Goal: Information Seeking & Learning: Learn about a topic

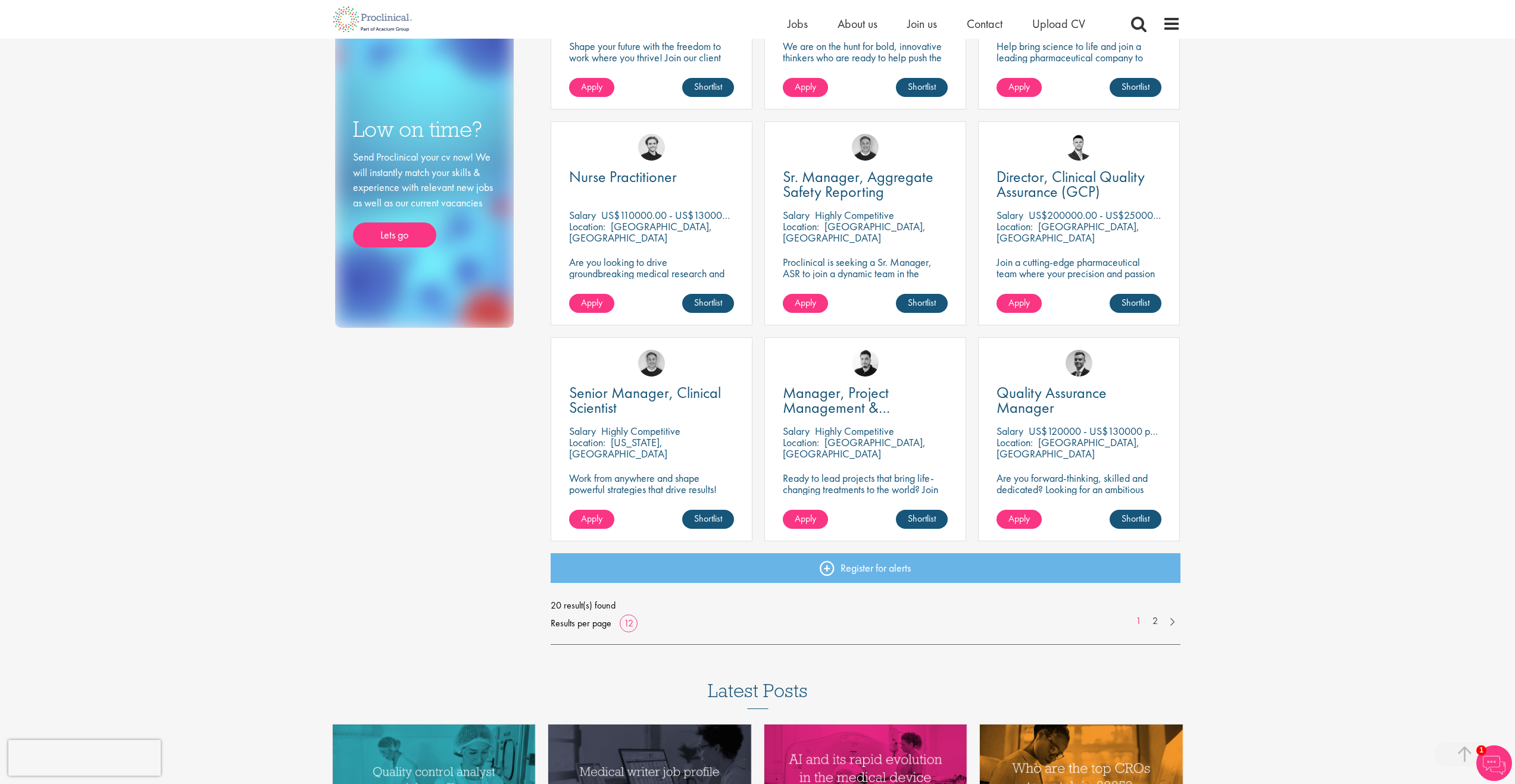
scroll to position [641, 0]
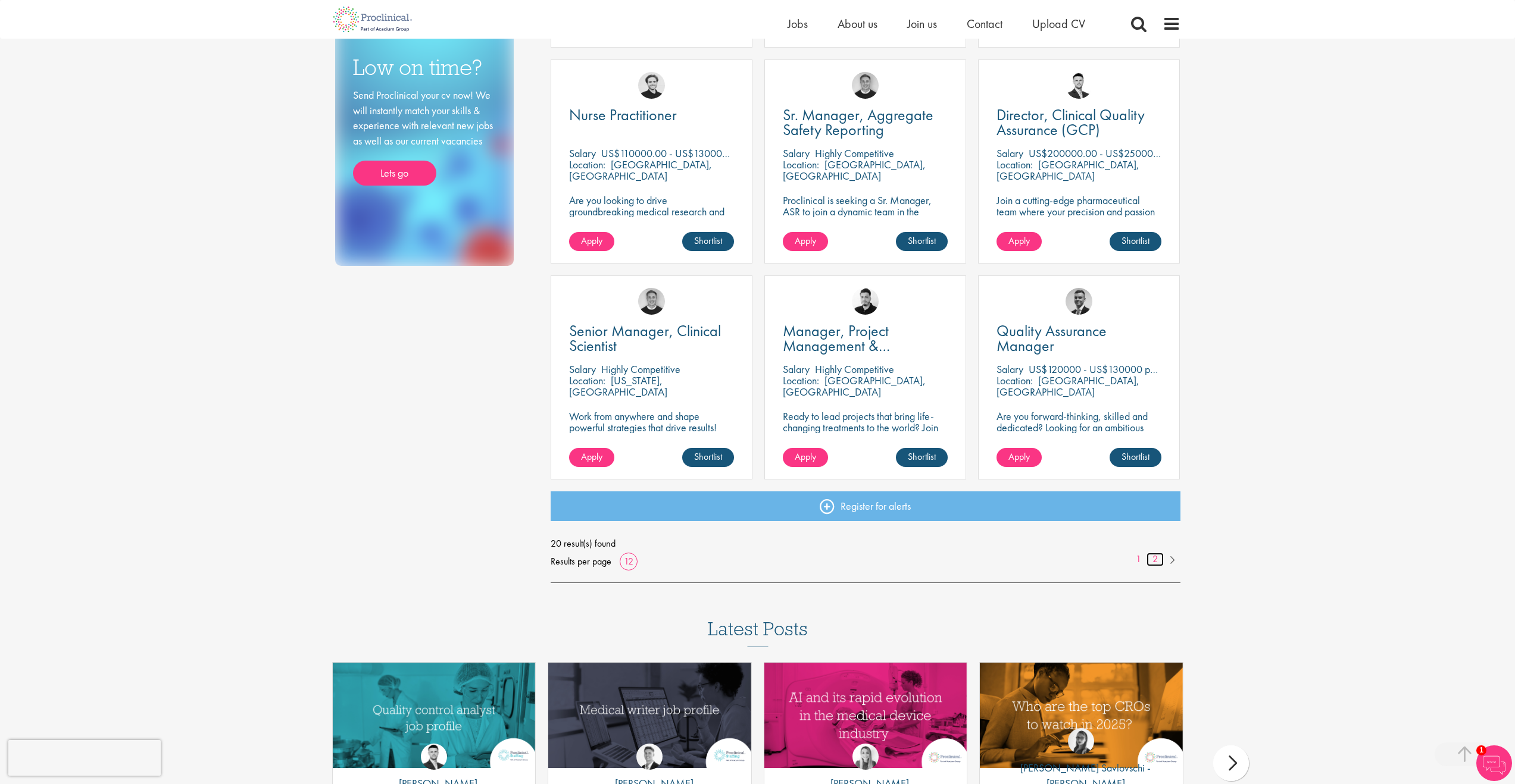
click at [1153, 558] on link "2" at bounding box center [1155, 560] width 17 height 14
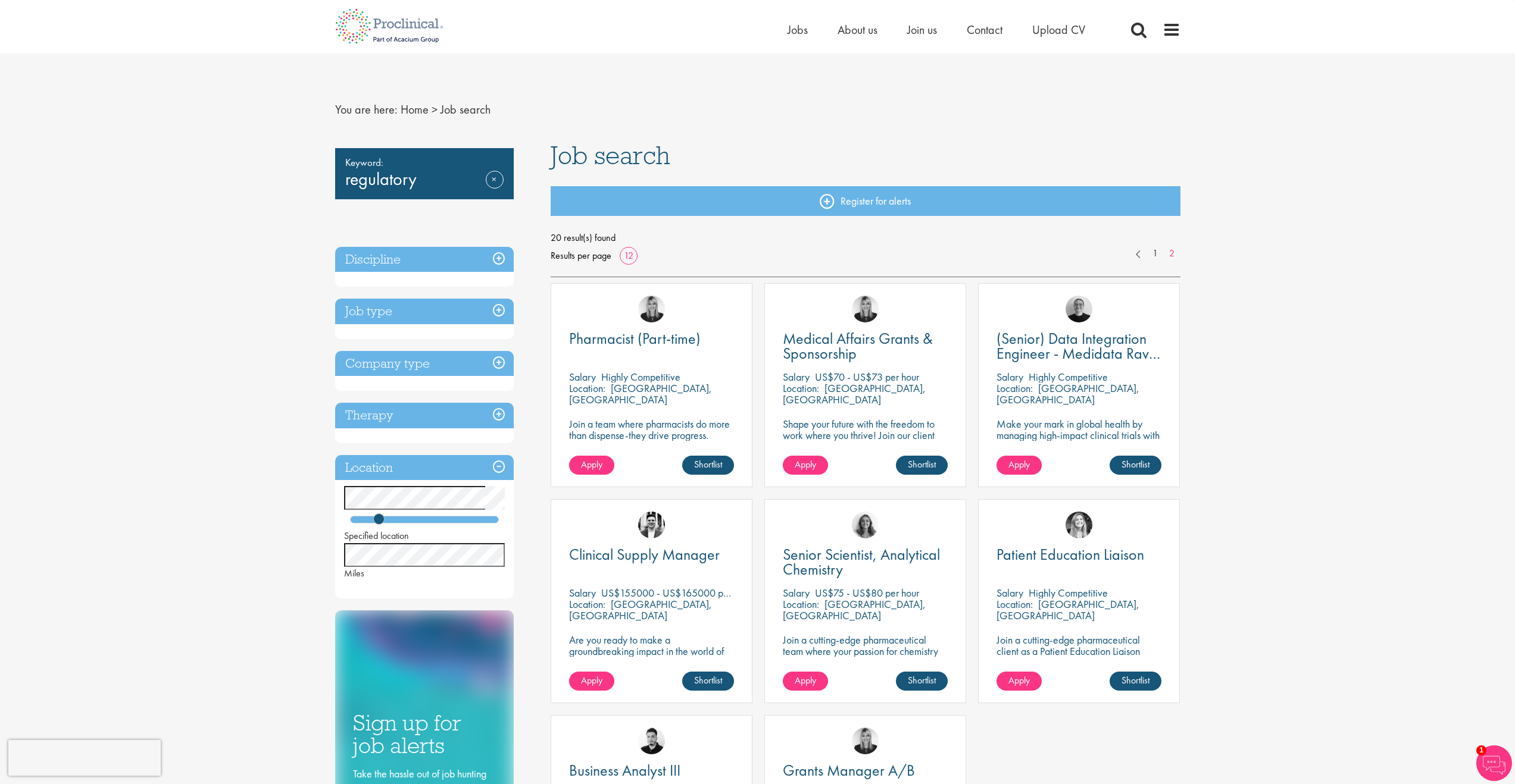
click at [398, 180] on div "Keyword: regulatory Remove" at bounding box center [424, 173] width 178 height 51
click at [495, 180] on link "Remove" at bounding box center [495, 188] width 18 height 35
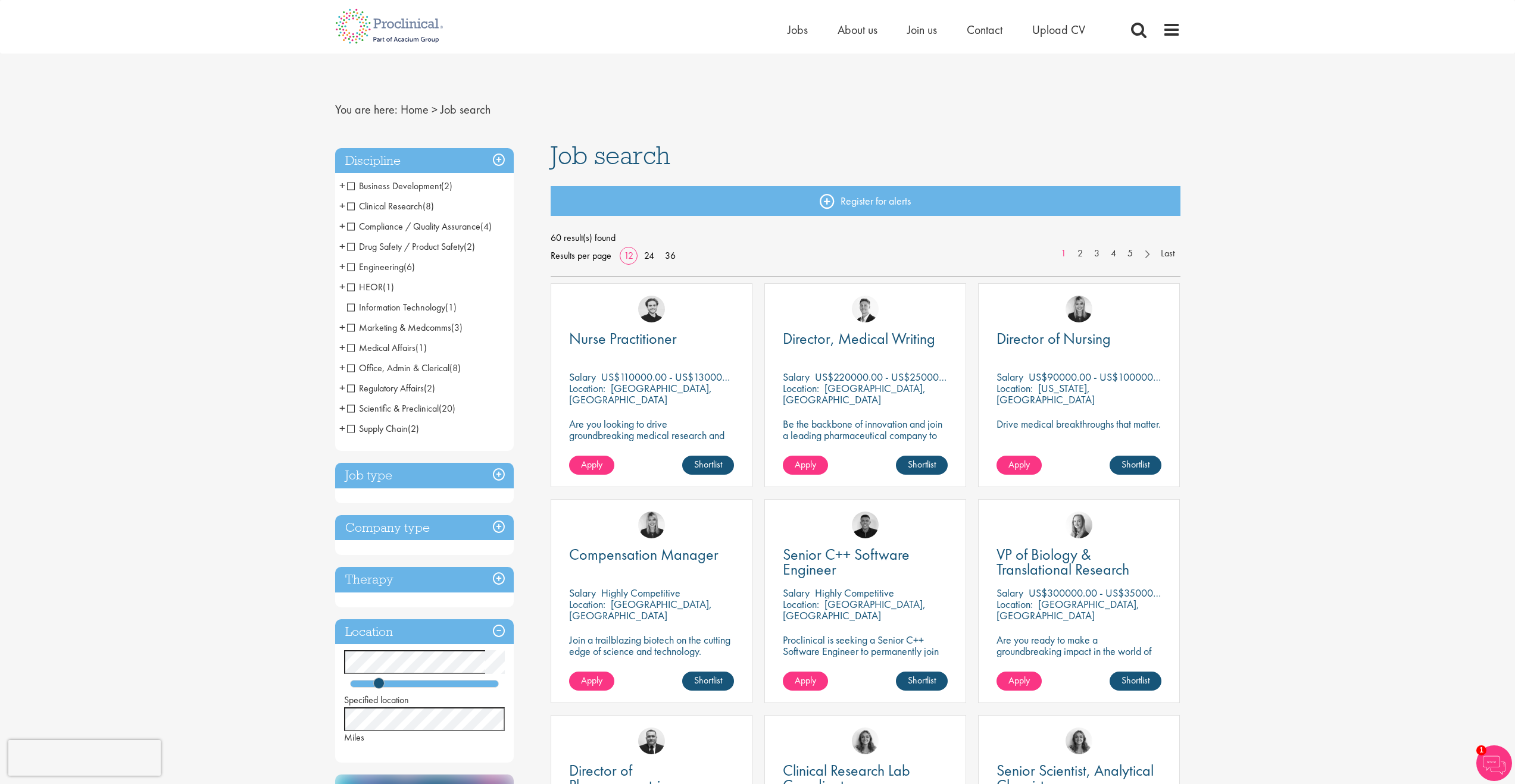
click at [467, 111] on span "Job search" at bounding box center [466, 109] width 50 height 15
click at [407, 106] on link "Home" at bounding box center [414, 109] width 28 height 15
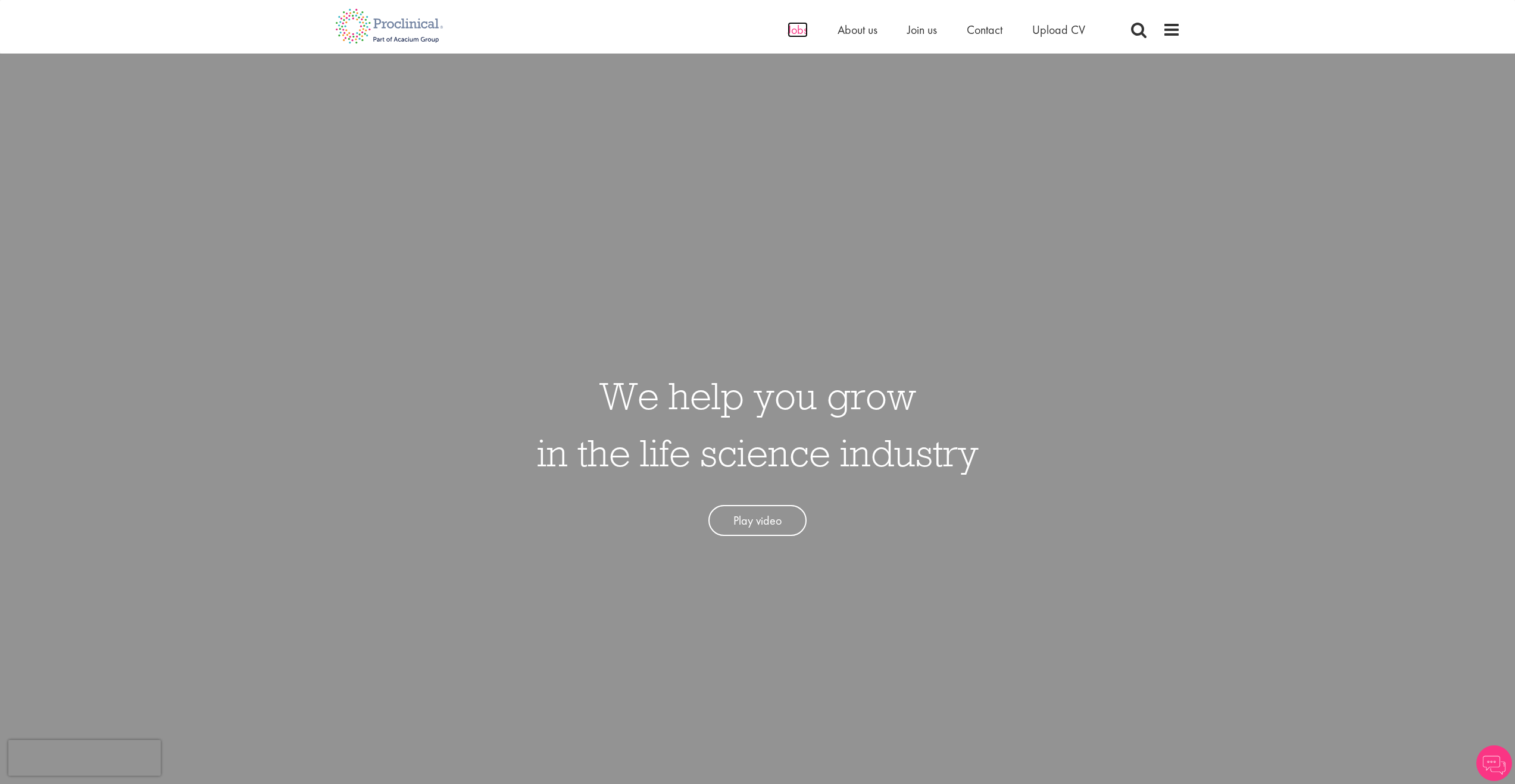
click at [790, 34] on span "Jobs" at bounding box center [797, 30] width 20 height 15
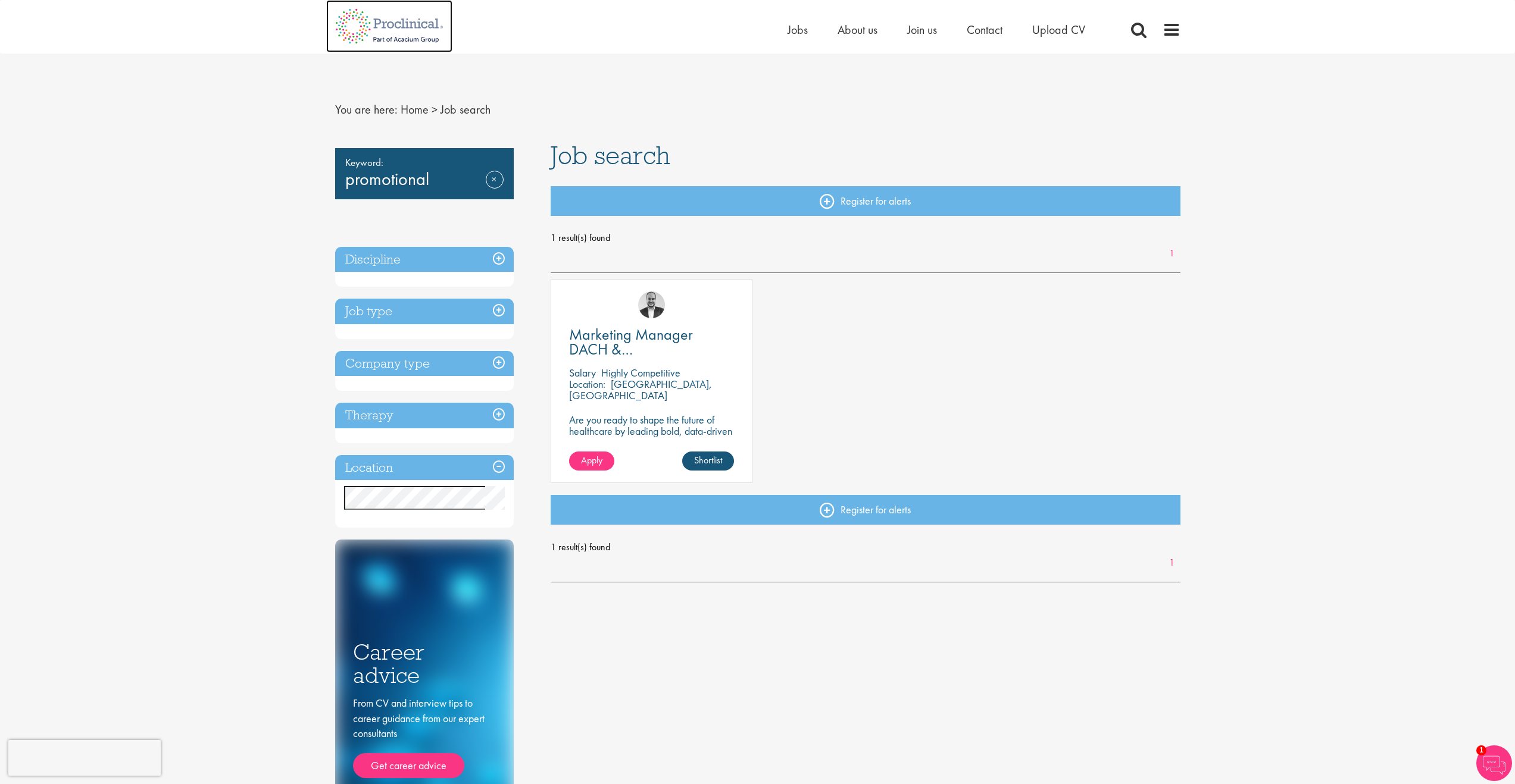
click at [433, 24] on img at bounding box center [389, 26] width 126 height 52
